Goal: Use online tool/utility: Utilize a website feature to perform a specific function

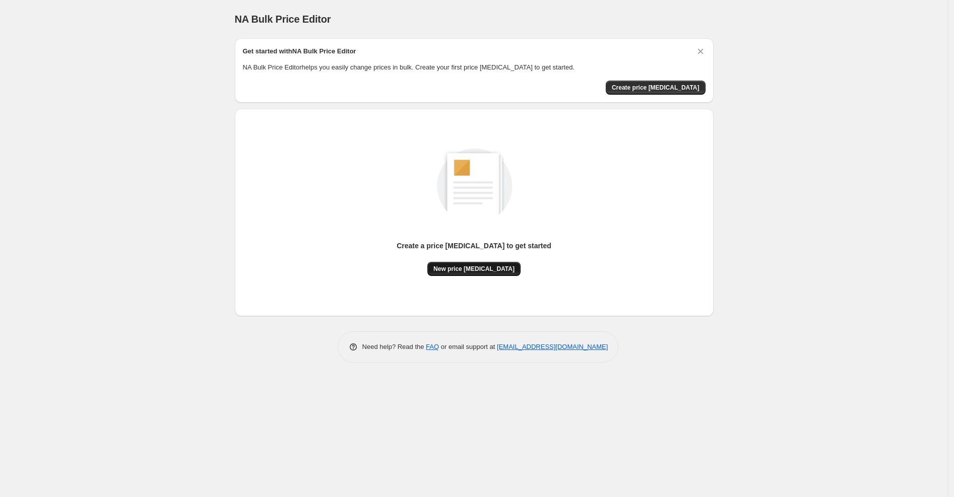
click at [474, 268] on span "New price [MEDICAL_DATA]" at bounding box center [473, 269] width 81 height 8
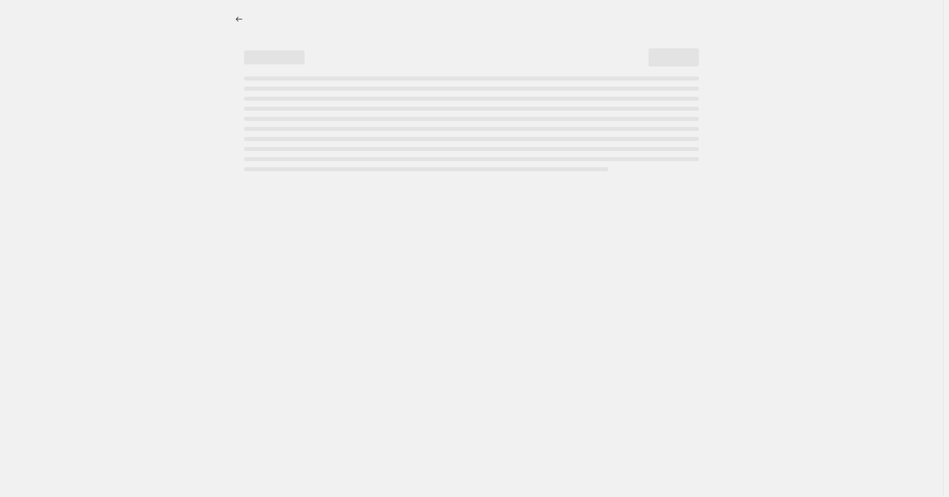
select select "percentage"
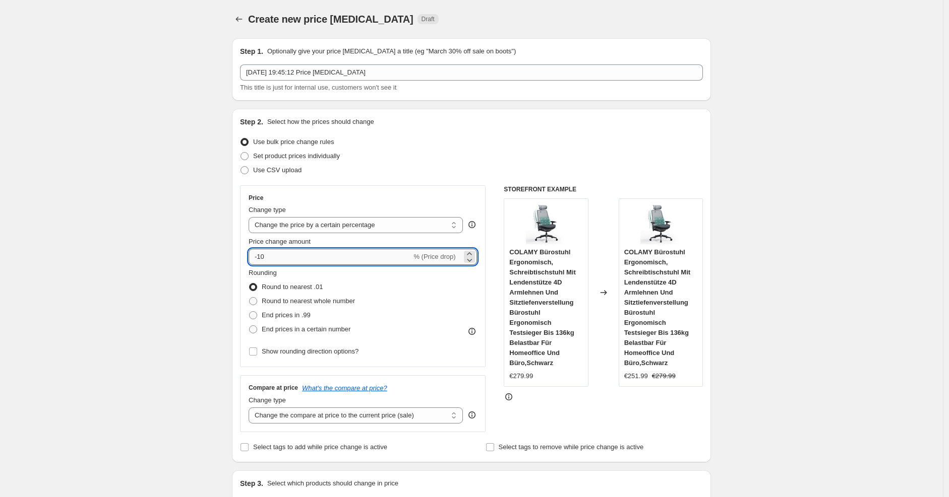
click at [358, 258] on input "-10" at bounding box center [329, 257] width 163 height 16
type input "-1"
type input "-30"
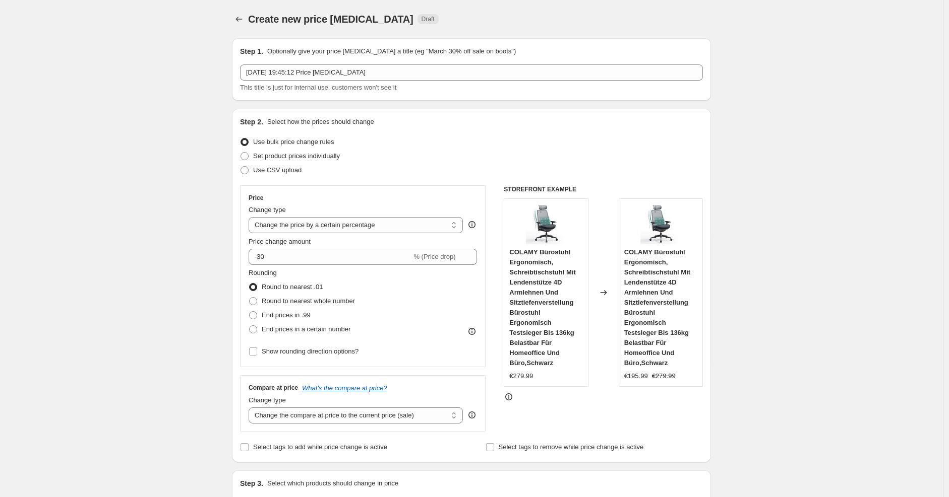
click at [523, 155] on div "Set product prices individually" at bounding box center [471, 156] width 463 height 14
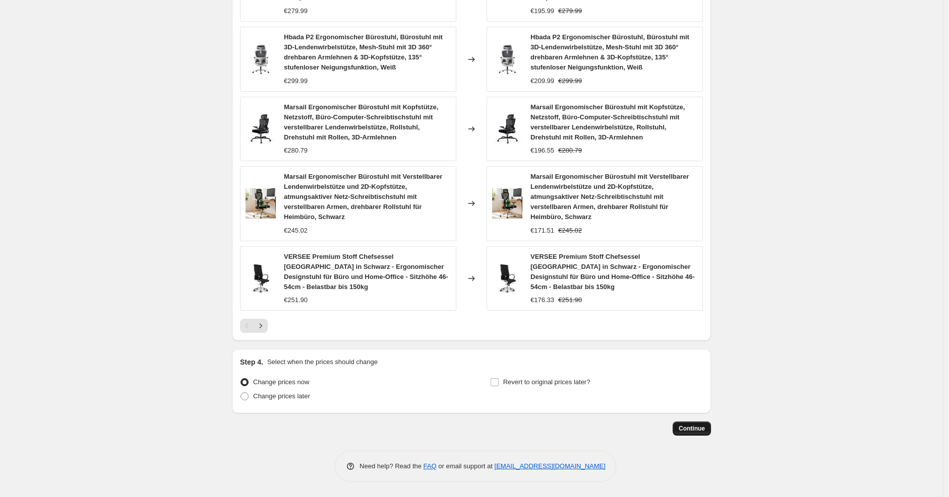
click at [692, 425] on span "Continue" at bounding box center [691, 429] width 26 height 8
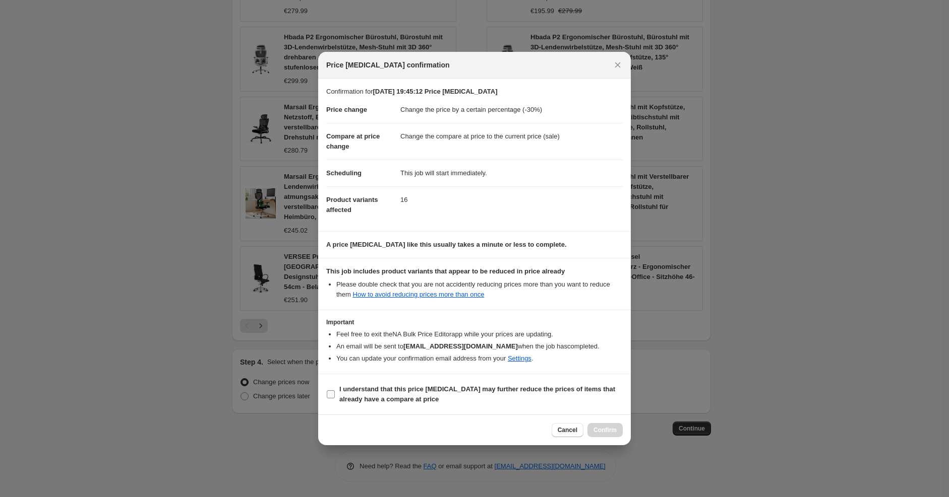
click at [467, 399] on span "I understand that this price [MEDICAL_DATA] may further reduce the prices of it…" at bounding box center [480, 395] width 283 height 20
click at [335, 399] on input "I understand that this price [MEDICAL_DATA] may further reduce the prices of it…" at bounding box center [331, 395] width 8 height 8
checkbox input "true"
click at [597, 432] on span "Confirm" at bounding box center [604, 430] width 23 height 8
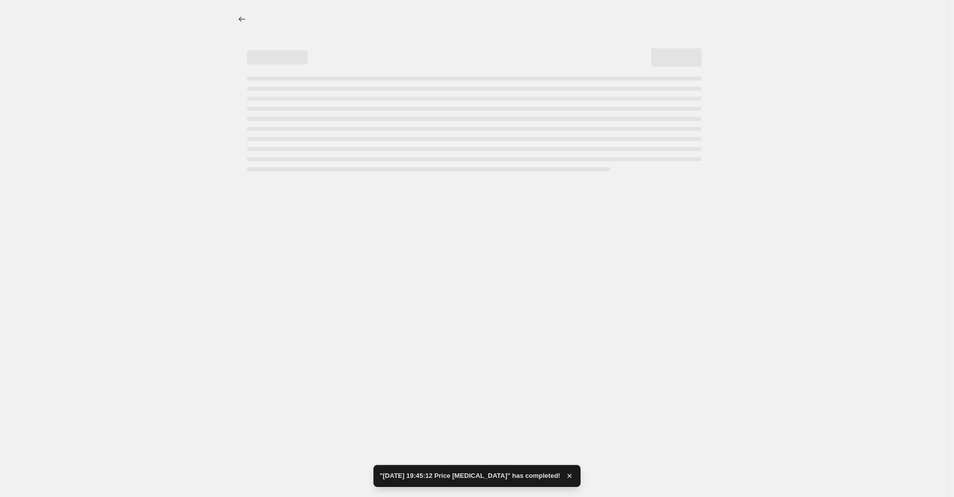
select select "percentage"
